Goal: Obtain resource: Obtain resource

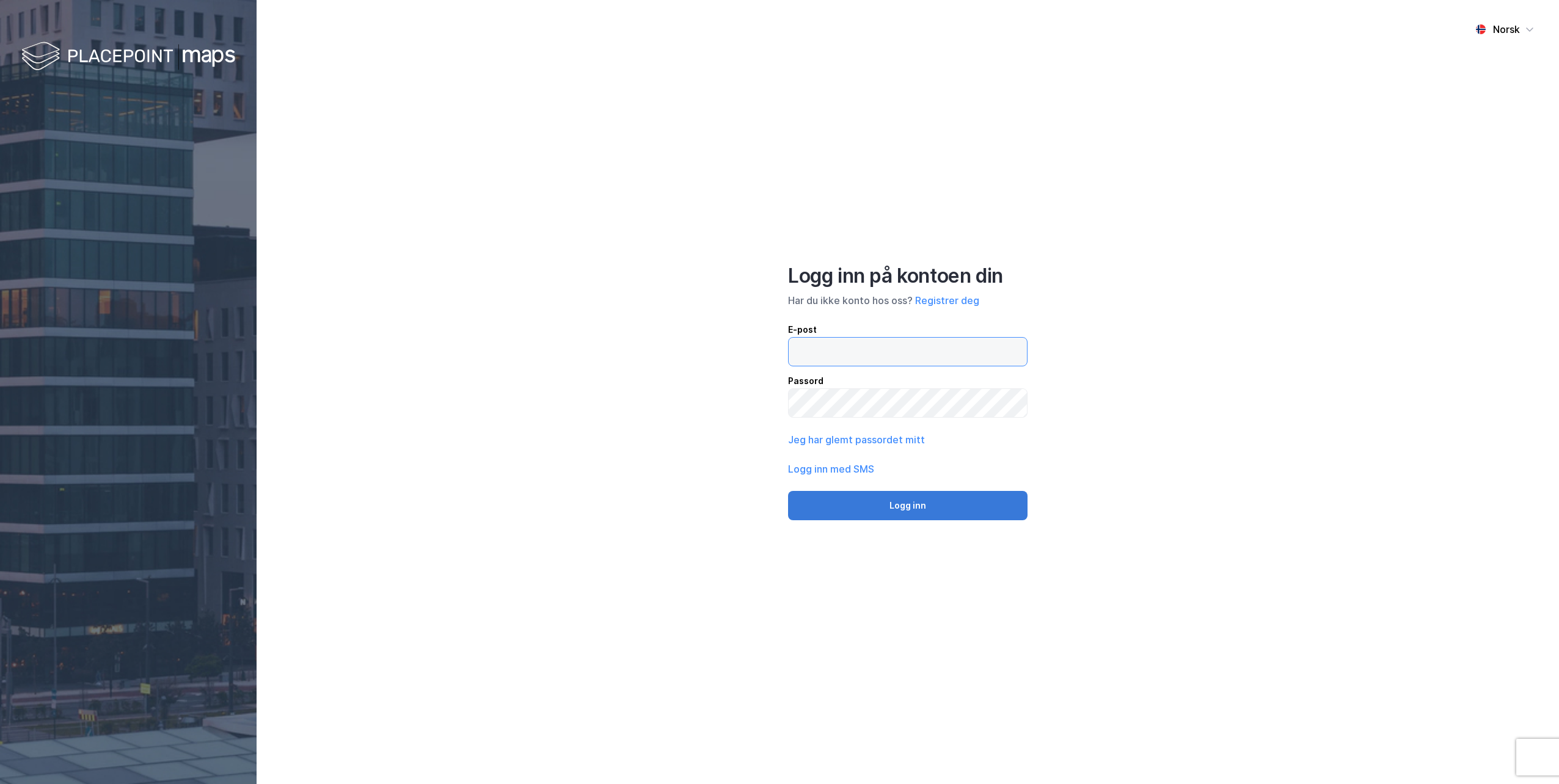
type input "[EMAIL_ADDRESS][DOMAIN_NAME]"
click at [900, 505] on button "Logg inn" at bounding box center [908, 505] width 240 height 29
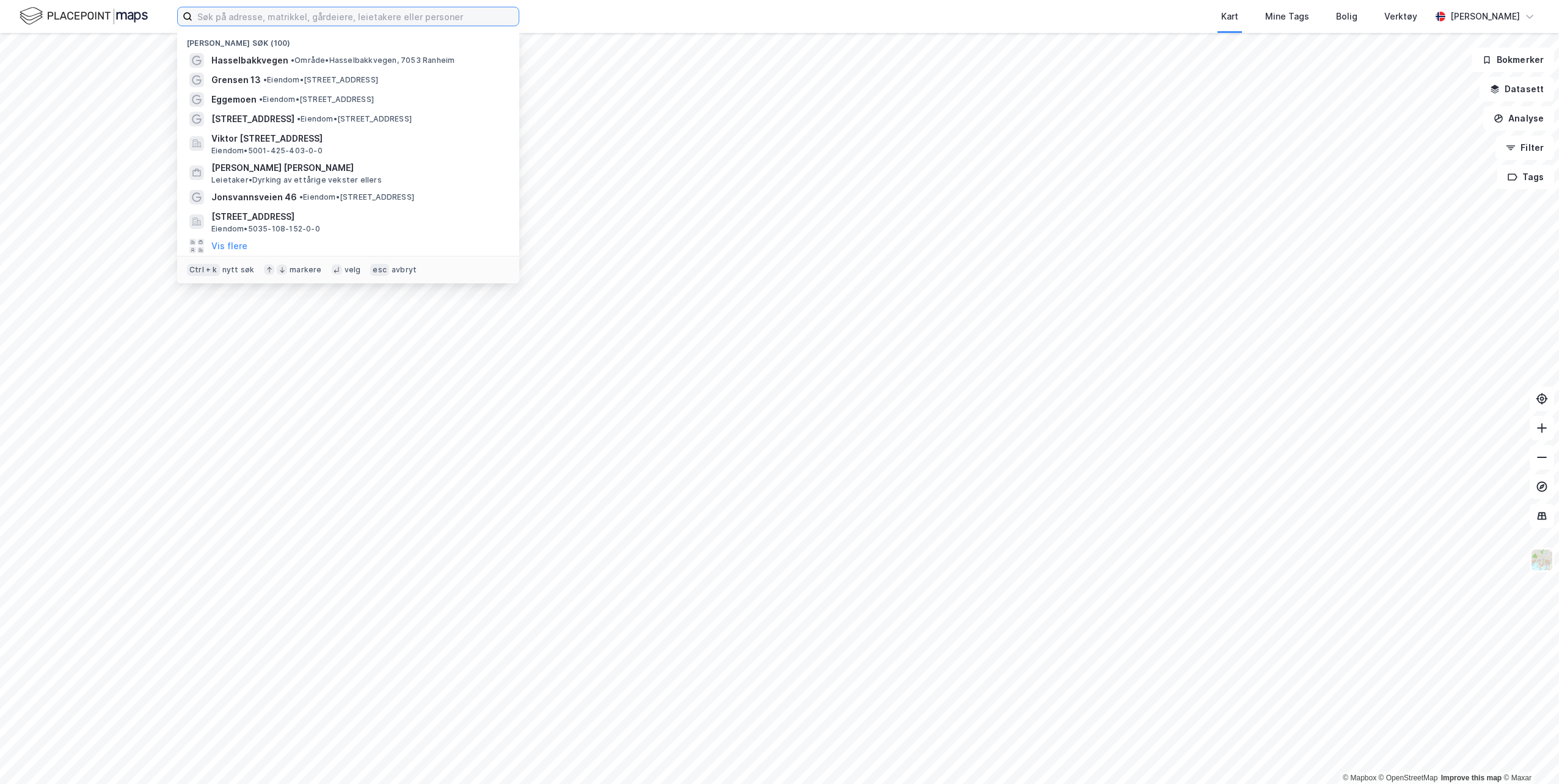
click at [297, 21] on input at bounding box center [355, 16] width 326 height 19
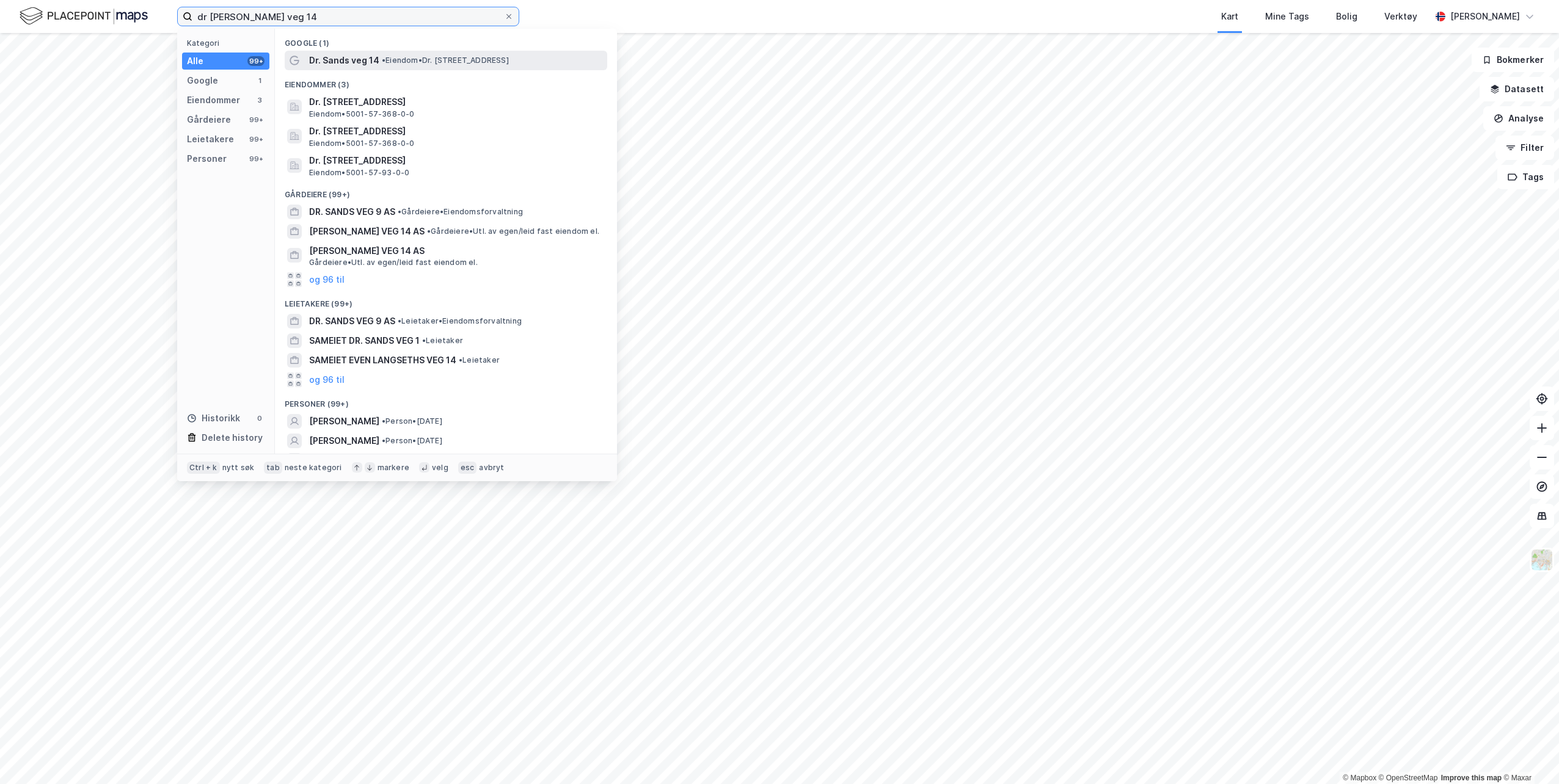
type input "dr [PERSON_NAME] veg 14"
click at [394, 60] on span "• Eiendom • Dr. [STREET_ADDRESS]" at bounding box center [445, 60] width 127 height 10
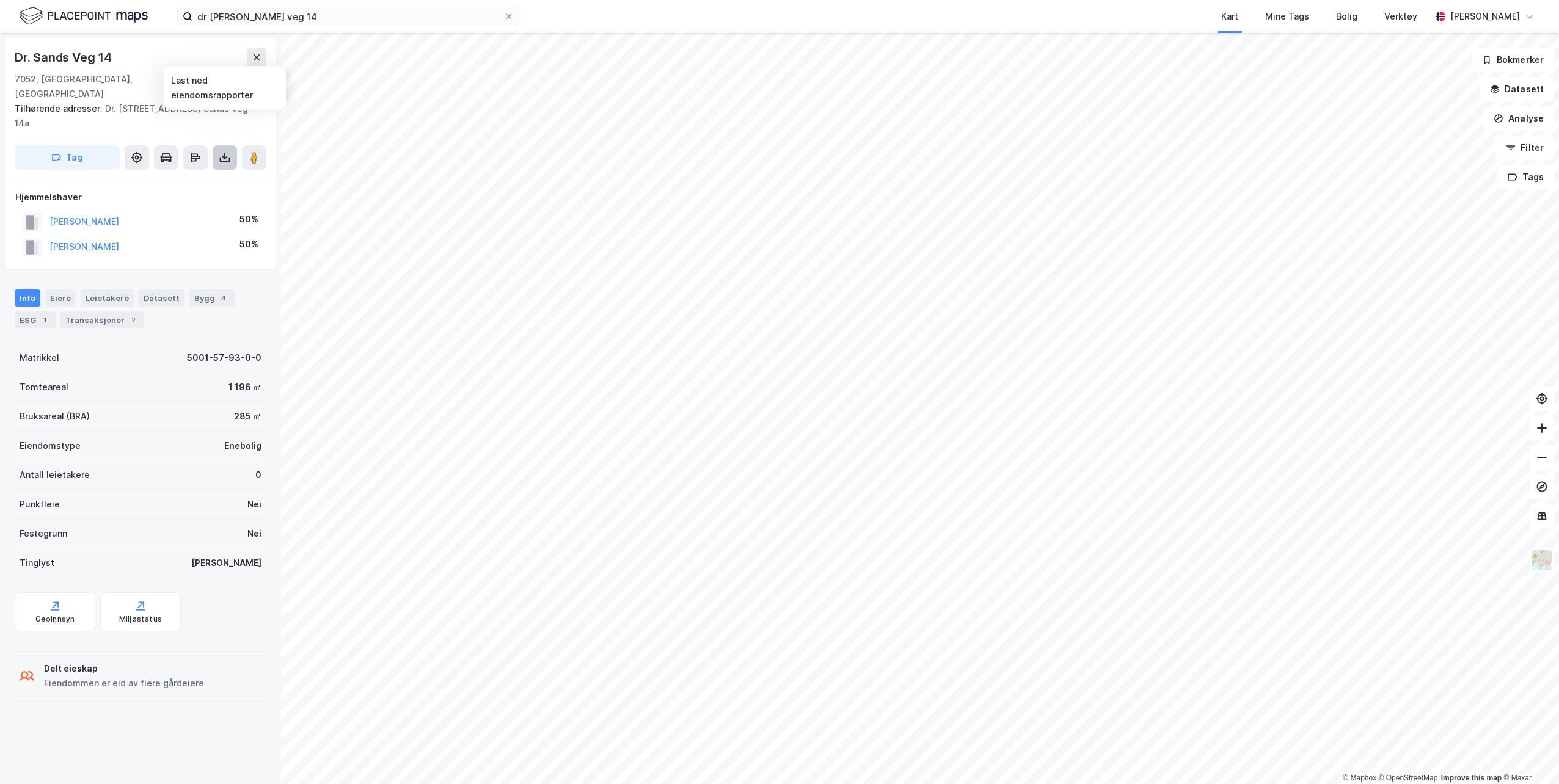
click at [224, 151] on icon at bounding box center [224, 157] width 12 height 12
click at [173, 177] on div "Last ned grunnbok" at bounding box center [164, 181] width 71 height 10
click at [186, 197] on div "Last ned matrikkelrapport" at bounding box center [180, 201] width 101 height 10
click at [1548, 559] on img at bounding box center [1542, 560] width 23 height 23
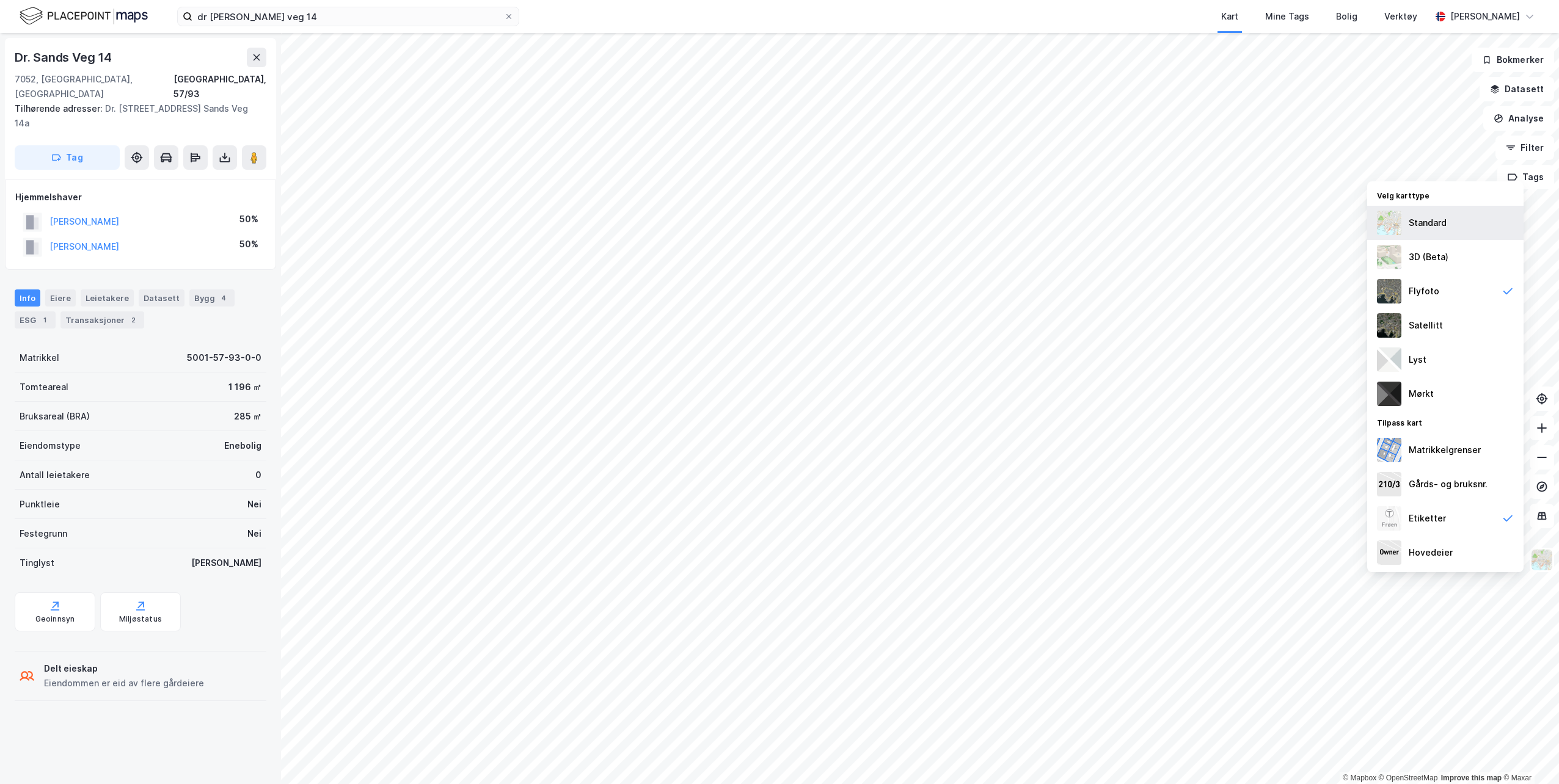
click at [1425, 219] on div "Standard" at bounding box center [1427, 222] width 38 height 15
